Goal: Check status: Check status

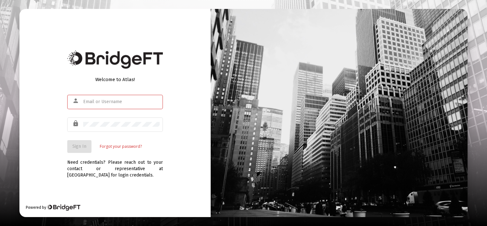
type input "[PERSON_NAME][EMAIL_ADDRESS][DOMAIN_NAME]"
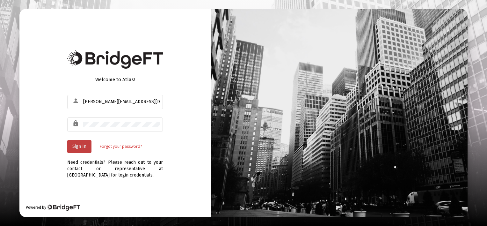
click at [77, 144] on span "Sign In" at bounding box center [79, 145] width 14 height 5
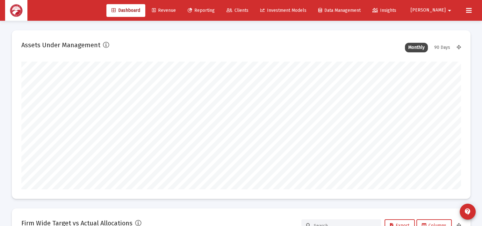
scroll to position [127, 237]
type input "[DATE]"
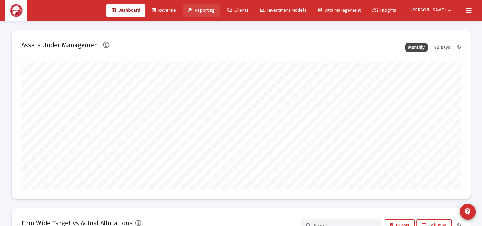
click at [220, 7] on link "Reporting" at bounding box center [201, 10] width 37 height 13
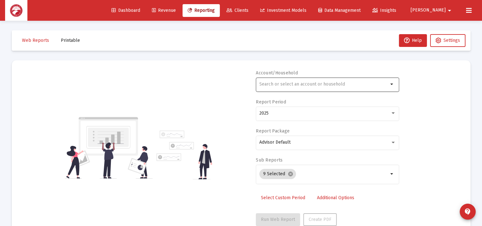
click at [347, 85] on input "text" at bounding box center [323, 84] width 129 height 5
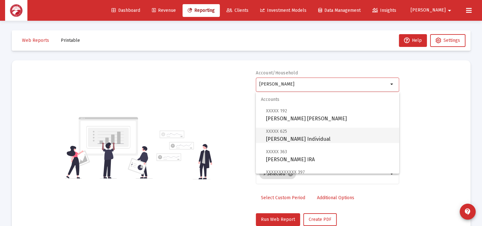
click at [319, 142] on span "XXXXX 625 [PERSON_NAME] Individual" at bounding box center [330, 135] width 128 height 16
type input "[PERSON_NAME] Individual"
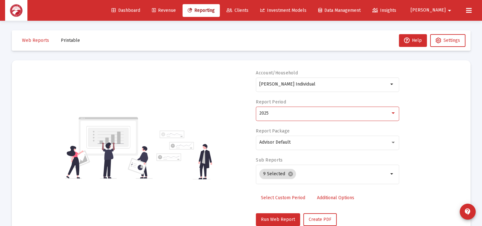
click at [332, 111] on div "2025" at bounding box center [324, 113] width 131 height 5
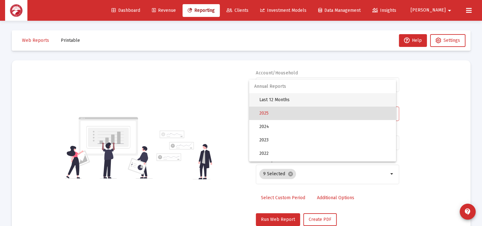
click at [299, 99] on span "Last 12 Months" at bounding box center [325, 99] width 132 height 13
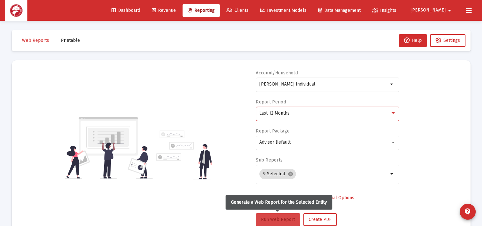
click at [280, 220] on span "Run Web Report" at bounding box center [278, 218] width 34 height 5
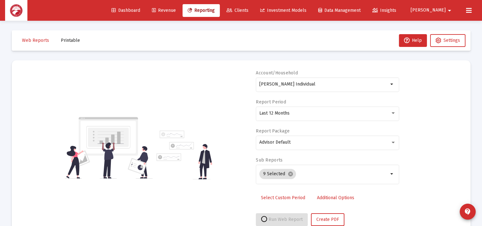
scroll to position [18, 0]
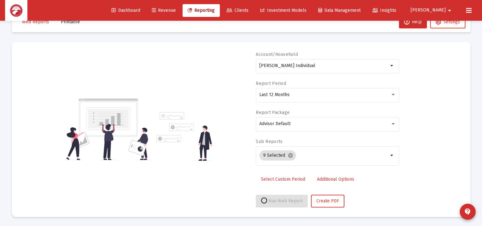
select select "View all"
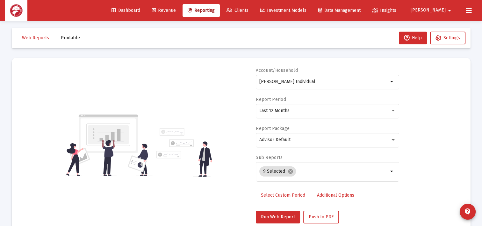
scroll to position [0, 0]
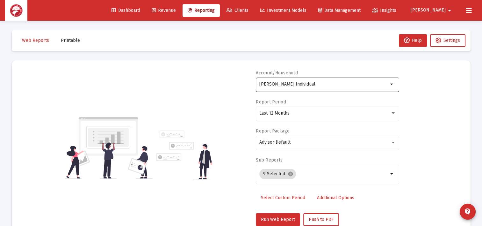
click at [338, 82] on input "[PERSON_NAME] Individual" at bounding box center [323, 84] width 129 height 5
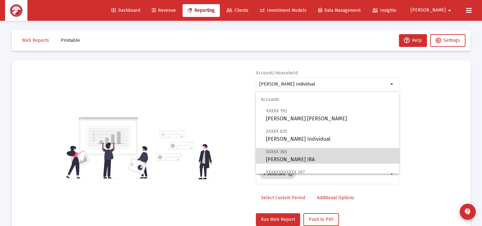
click at [334, 158] on span "XXXXX 363 [PERSON_NAME] IRA" at bounding box center [330, 155] width 128 height 16
type input "[PERSON_NAME] IRA"
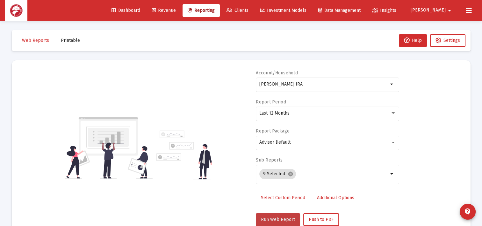
click at [279, 218] on span "Run Web Report" at bounding box center [278, 218] width 34 height 5
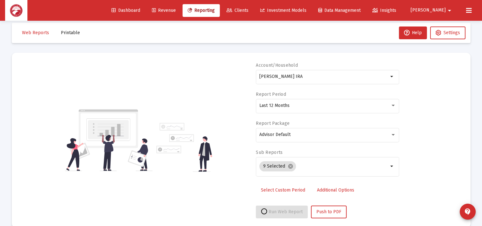
scroll to position [18, 0]
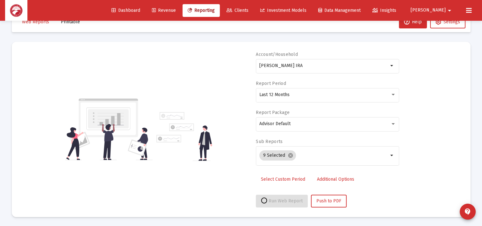
select select "View all"
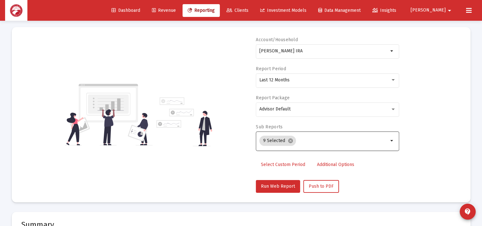
scroll to position [0, 0]
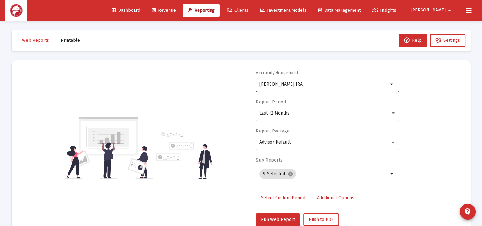
click at [341, 87] on div "[PERSON_NAME] IRA" at bounding box center [323, 84] width 129 height 16
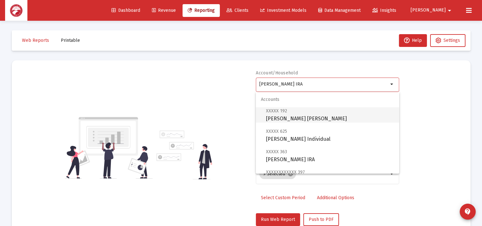
click at [338, 119] on span "XXXXX 192 [PERSON_NAME] [PERSON_NAME]" at bounding box center [330, 115] width 128 height 16
type input "[PERSON_NAME] [PERSON_NAME]"
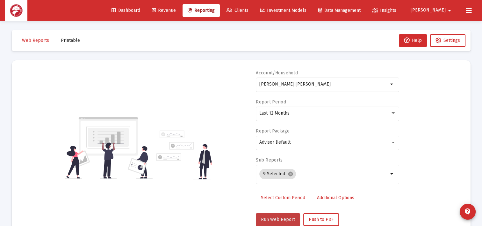
click at [283, 219] on span "Run Web Report" at bounding box center [278, 218] width 34 height 5
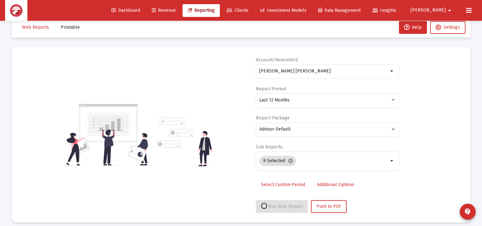
select select "View all"
